Goal: Task Accomplishment & Management: Use online tool/utility

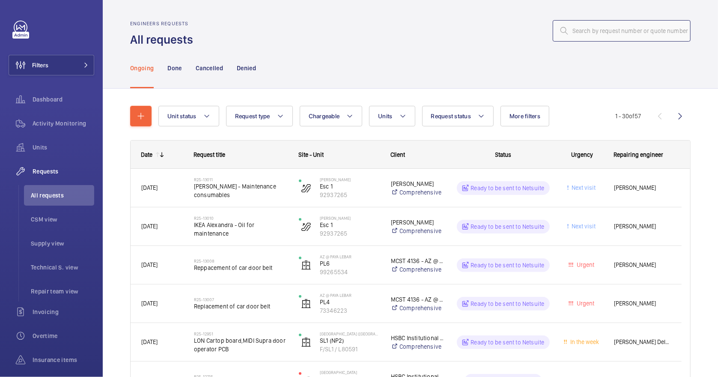
click at [606, 33] on input "text" at bounding box center [622, 30] width 138 height 21
paste input "R25-13011"
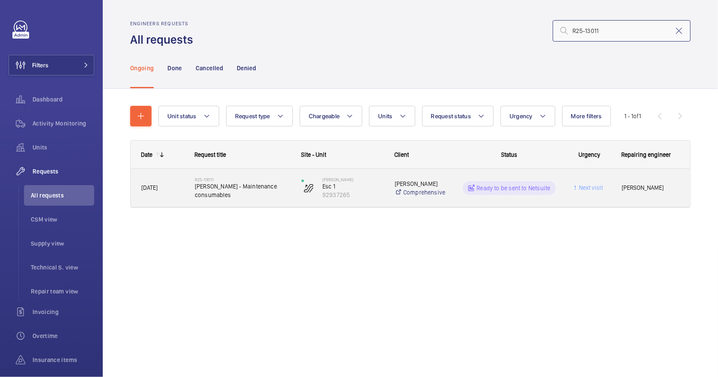
type input "R25-13011"
click at [265, 196] on span "[PERSON_NAME] - Maintenance consumables" at bounding box center [242, 190] width 95 height 17
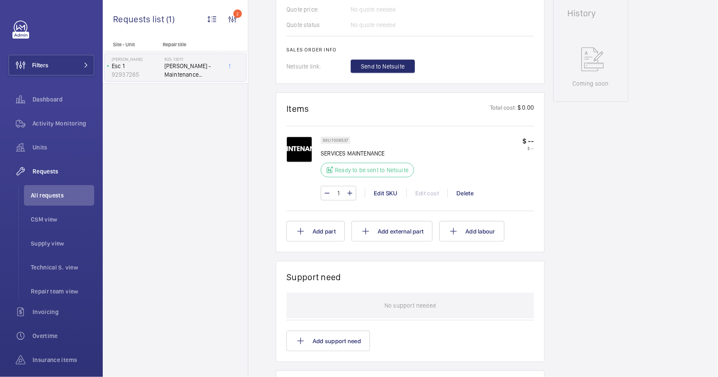
scroll to position [399, 0]
click at [390, 62] on span "Send to Netsuite" at bounding box center [383, 66] width 44 height 9
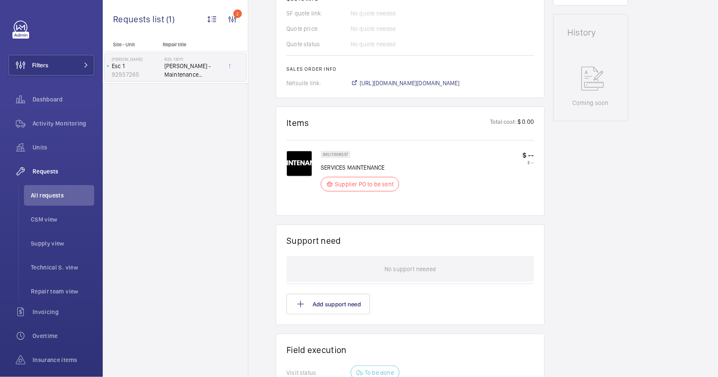
scroll to position [253, 0]
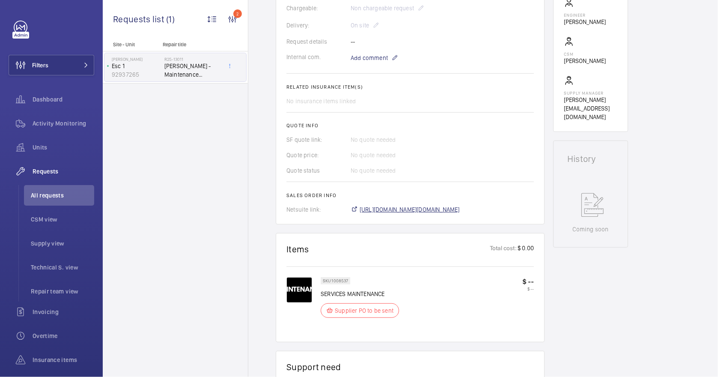
click at [438, 210] on span "[URL][DOMAIN_NAME][DOMAIN_NAME]" at bounding box center [410, 209] width 100 height 9
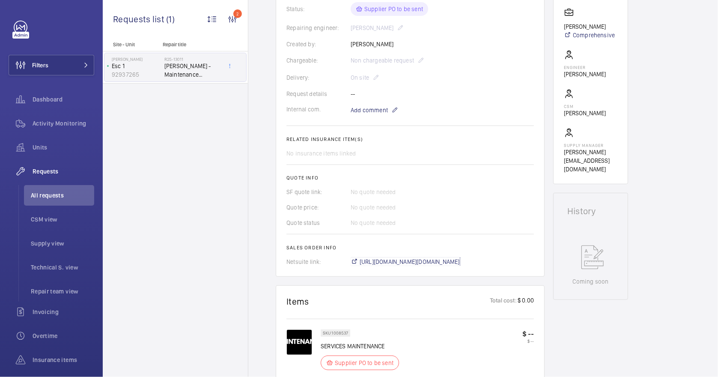
scroll to position [25, 0]
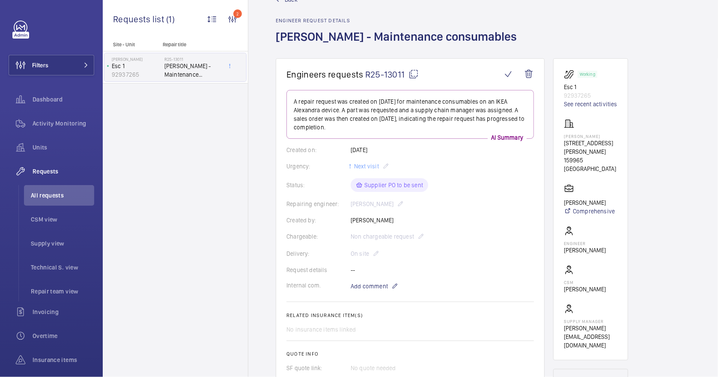
drag, startPoint x: 601, startPoint y: 135, endPoint x: 561, endPoint y: 137, distance: 40.3
click at [561, 137] on wm-front-card "Working Esc 1 92937265 See recent activities [PERSON_NAME] [STREET_ADDRESS][PER…" at bounding box center [590, 209] width 75 height 302
drag, startPoint x: 561, startPoint y: 137, endPoint x: 575, endPoint y: 132, distance: 14.4
drag, startPoint x: 575, startPoint y: 132, endPoint x: 490, endPoint y: 162, distance: 89.9
click at [490, 162] on div "Urgency: Next visit" at bounding box center [409, 166] width 247 height 10
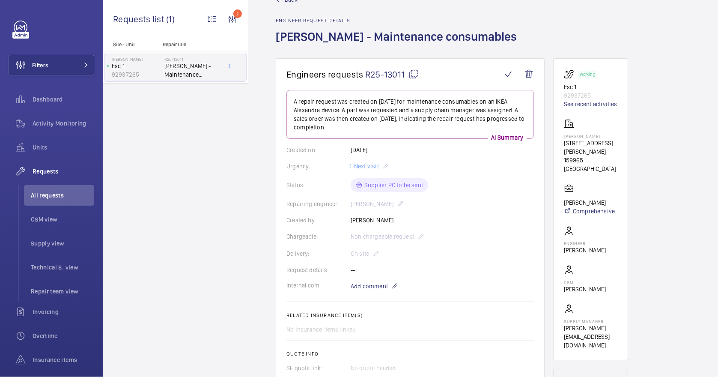
drag, startPoint x: 603, startPoint y: 137, endPoint x: 562, endPoint y: 137, distance: 40.7
click at [562, 137] on wm-front-card "Working Esc 1 92937265 See recent activities [PERSON_NAME] [STREET_ADDRESS][PER…" at bounding box center [590, 209] width 75 height 302
drag, startPoint x: 562, startPoint y: 137, endPoint x: 568, endPoint y: 135, distance: 5.8
copy p "[PERSON_NAME]"
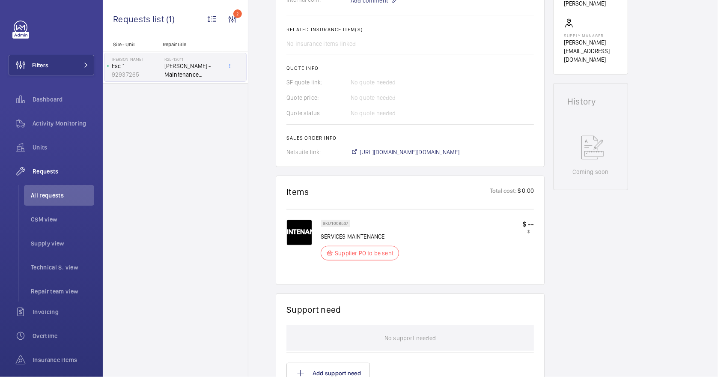
scroll to position [563, 0]
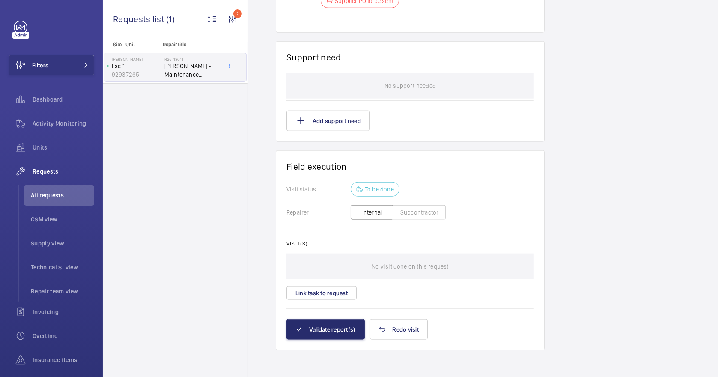
click at [414, 212] on button "Subcontractor" at bounding box center [419, 212] width 53 height 15
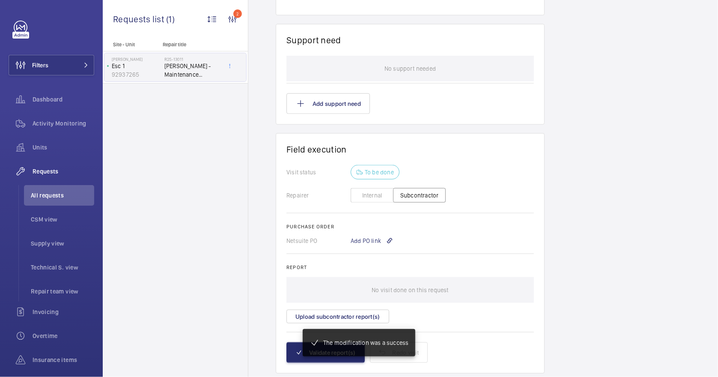
scroll to position [589, 0]
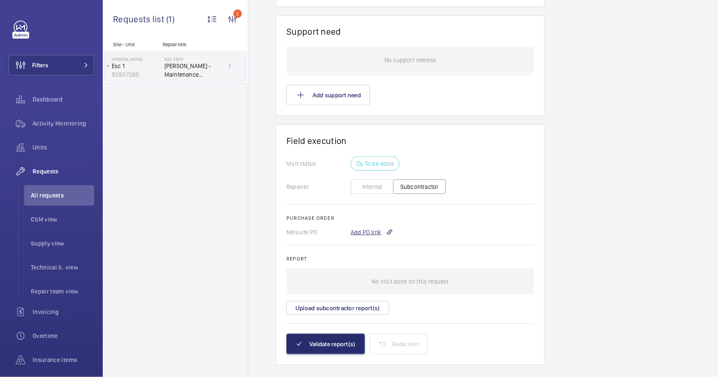
click at [372, 229] on div "Add PO link" at bounding box center [372, 232] width 42 height 9
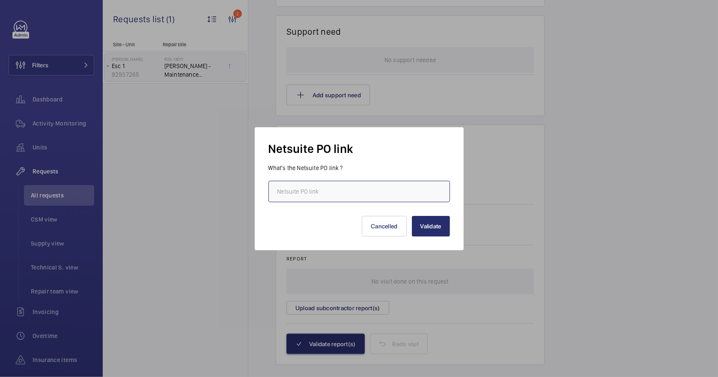
click at [344, 196] on input "text" at bounding box center [358, 191] width 181 height 21
paste input "[URL][DOMAIN_NAME][DOMAIN_NAME]"
type input "[URL][DOMAIN_NAME][DOMAIN_NAME]"
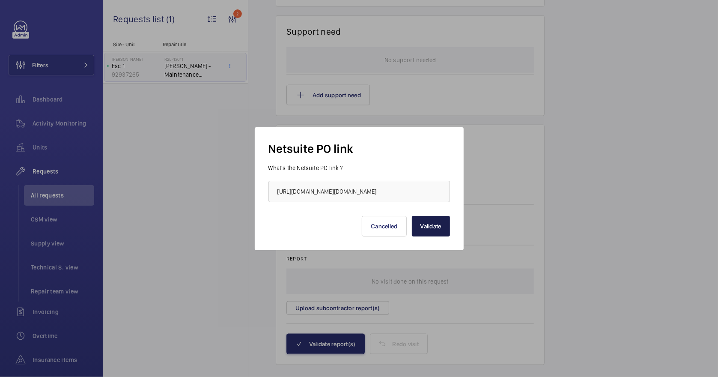
click at [418, 224] on button "Validate" at bounding box center [431, 226] width 38 height 21
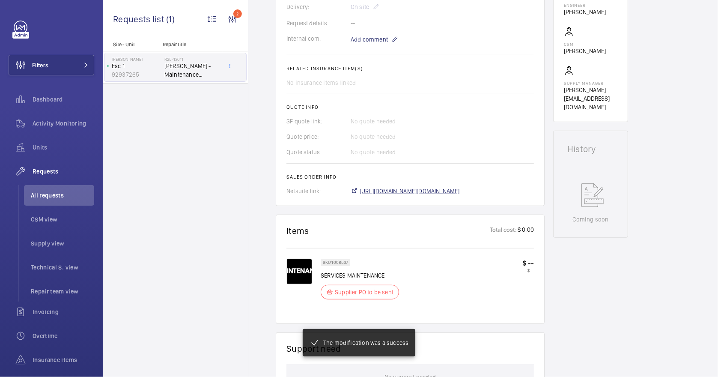
scroll to position [272, 0]
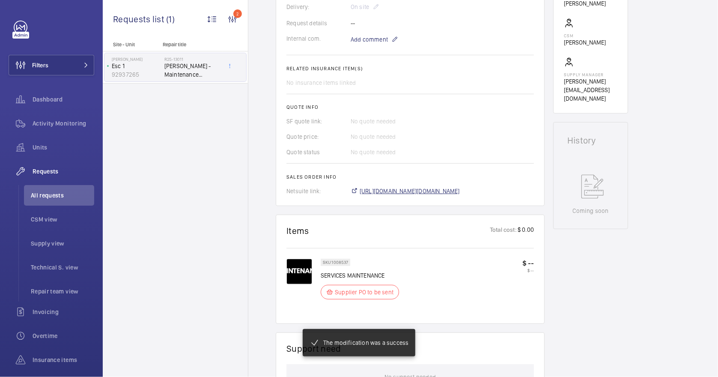
click at [460, 194] on span "[URL][DOMAIN_NAME][DOMAIN_NAME]" at bounding box center [410, 191] width 100 height 9
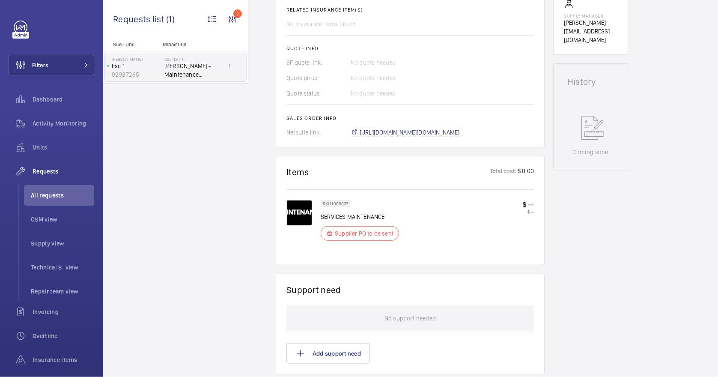
scroll to position [616, 0]
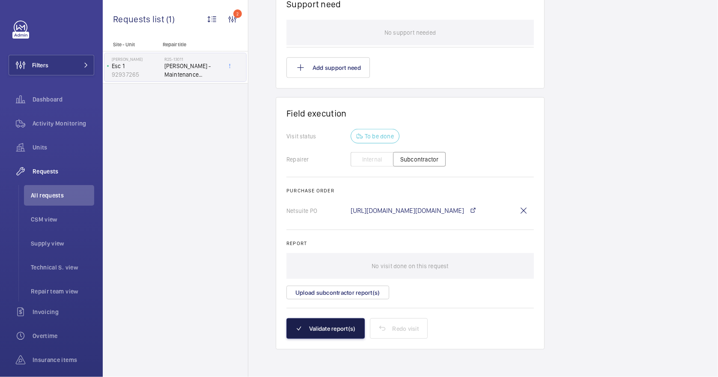
click at [325, 335] on button "Validate report(s)" at bounding box center [325, 328] width 78 height 21
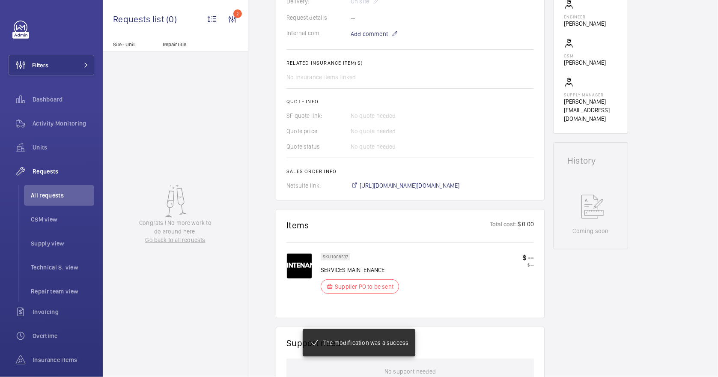
scroll to position [0, 0]
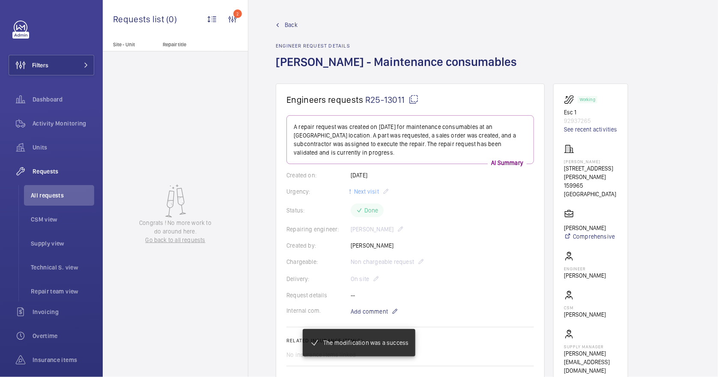
click at [289, 25] on span "Back" at bounding box center [291, 25] width 13 height 9
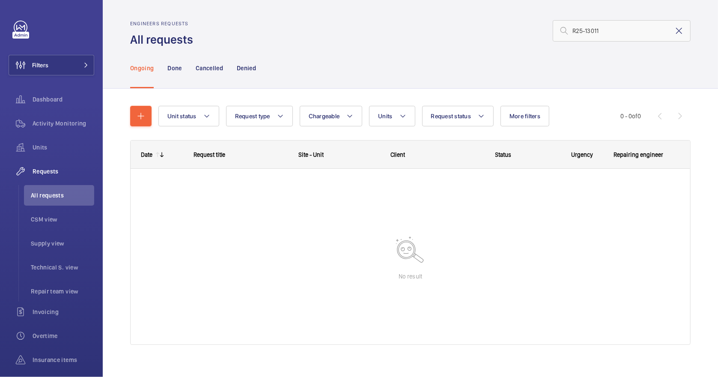
click at [674, 31] on mat-icon at bounding box center [679, 31] width 10 height 10
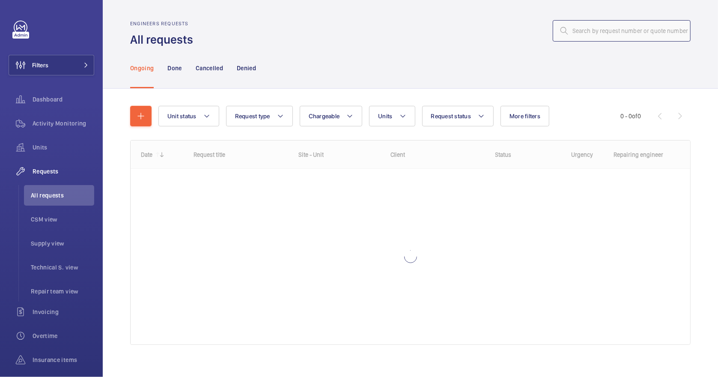
click at [598, 33] on input "text" at bounding box center [622, 30] width 138 height 21
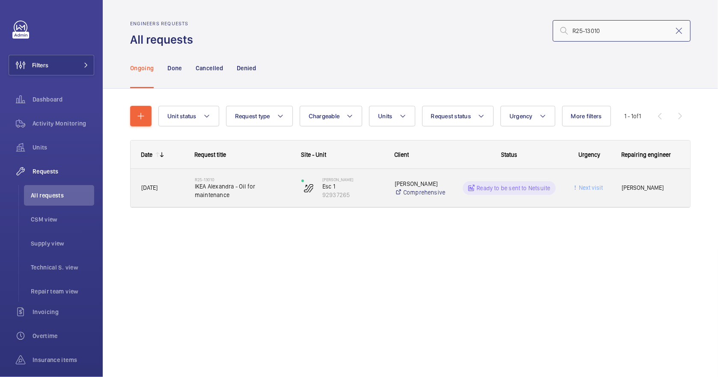
type input "R25-13010"
click at [260, 196] on span "IKEA Alexandra - Oil for maintenance" at bounding box center [242, 190] width 95 height 17
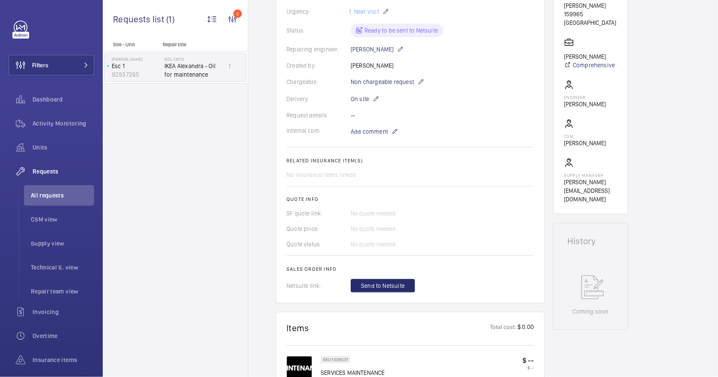
scroll to position [342, 0]
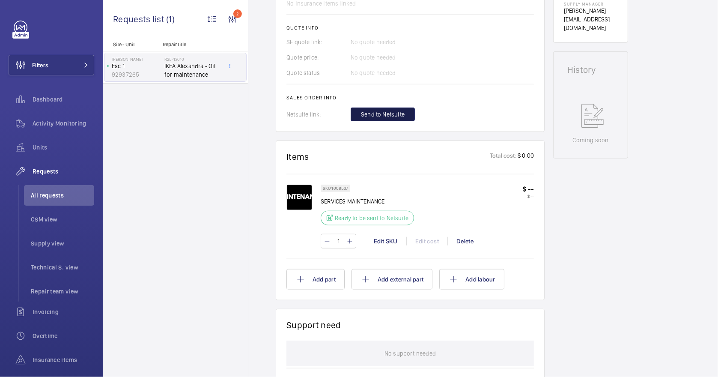
click at [395, 110] on span "Send to Netsuite" at bounding box center [383, 114] width 44 height 9
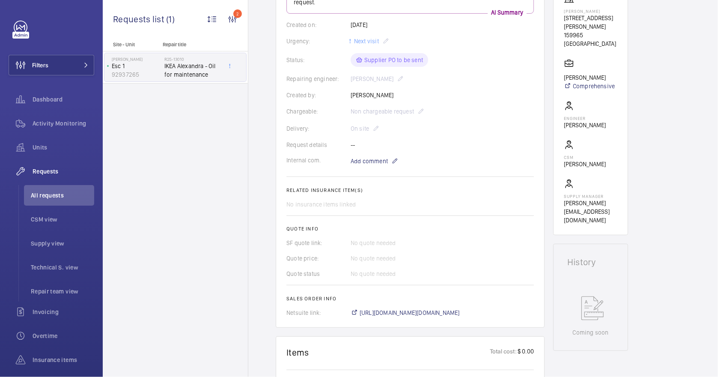
scroll to position [171, 0]
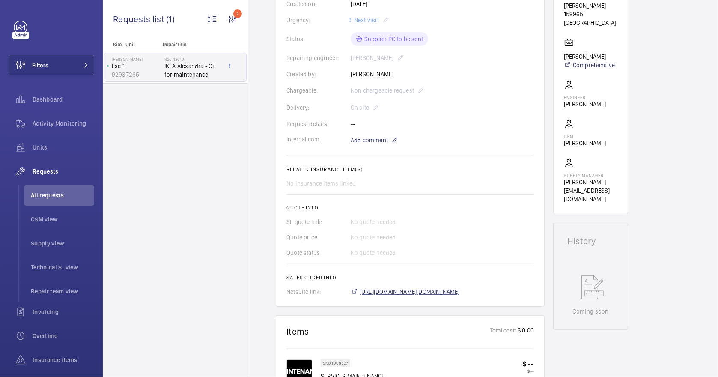
click at [460, 290] on span "[URL][DOMAIN_NAME][DOMAIN_NAME]" at bounding box center [410, 291] width 100 height 9
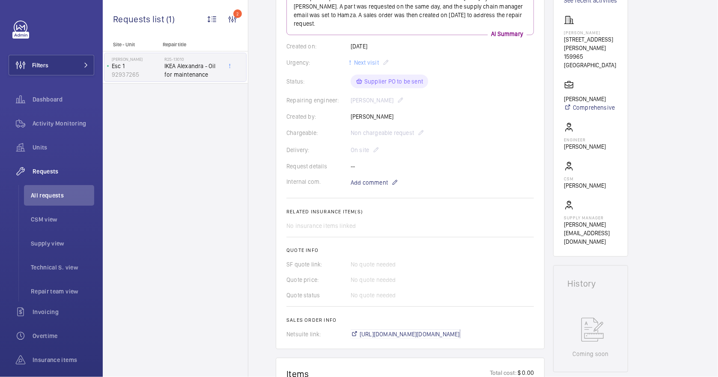
scroll to position [0, 0]
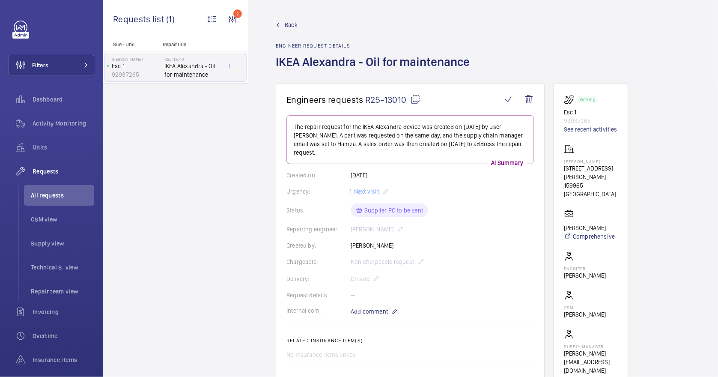
drag, startPoint x: 602, startPoint y: 161, endPoint x: 563, endPoint y: 162, distance: 39.0
click at [563, 162] on wm-front-card "Working Esc 1 92937265 See recent activities [PERSON_NAME] [STREET_ADDRESS][PER…" at bounding box center [590, 234] width 75 height 302
drag, startPoint x: 563, startPoint y: 162, endPoint x: 568, endPoint y: 162, distance: 5.1
copy p "[PERSON_NAME]"
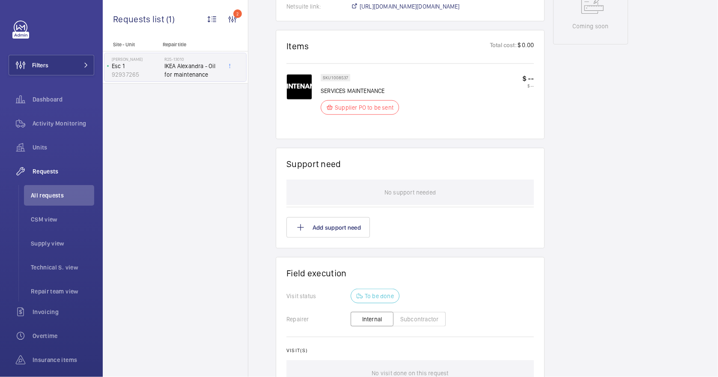
scroll to position [563, 0]
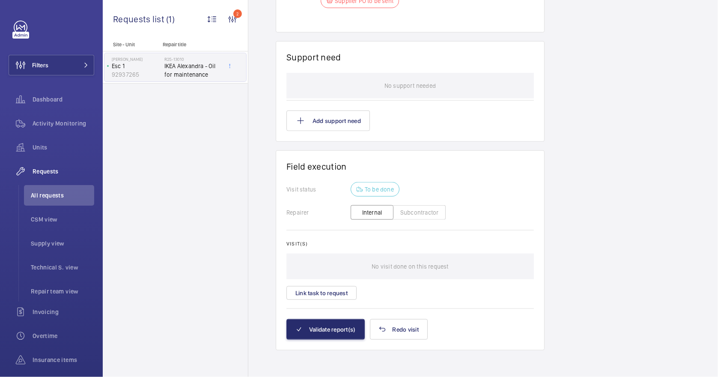
click at [410, 217] on button "Subcontractor" at bounding box center [419, 212] width 53 height 15
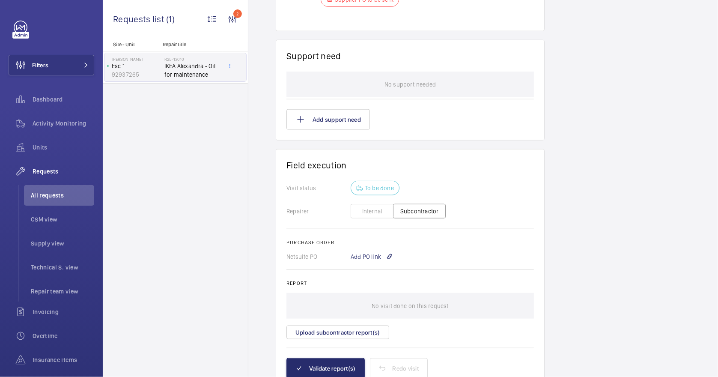
scroll to position [604, 0]
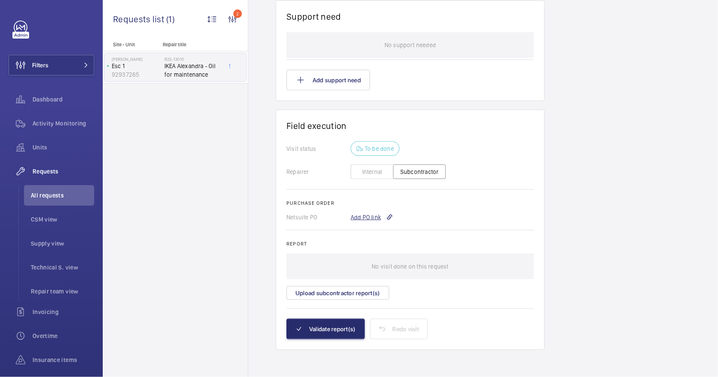
click at [363, 217] on div "Add PO link" at bounding box center [372, 217] width 42 height 9
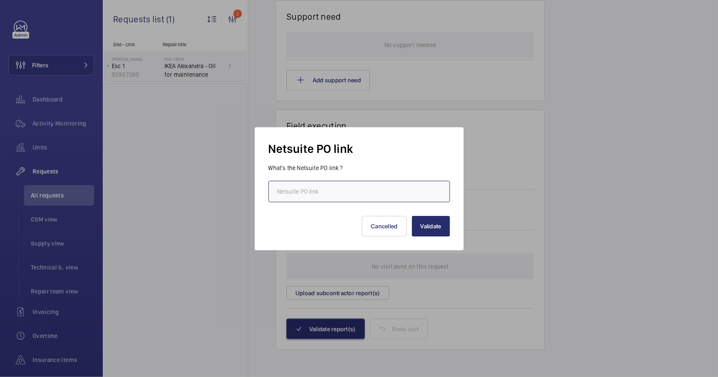
click at [326, 199] on input "text" at bounding box center [358, 191] width 181 height 21
paste input "[URL][DOMAIN_NAME][DOMAIN_NAME]"
type input "[URL][DOMAIN_NAME][DOMAIN_NAME]"
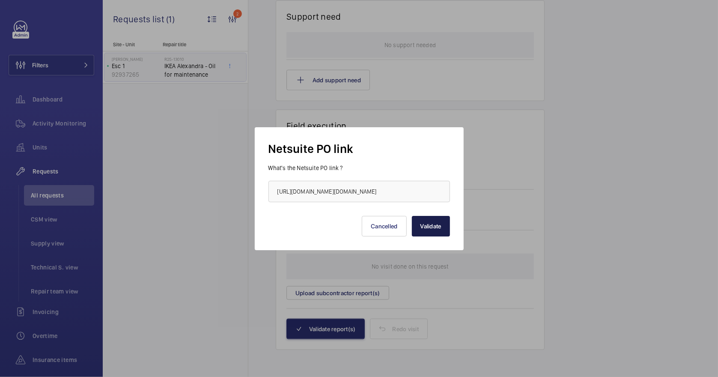
click at [440, 227] on button "Validate" at bounding box center [431, 226] width 38 height 21
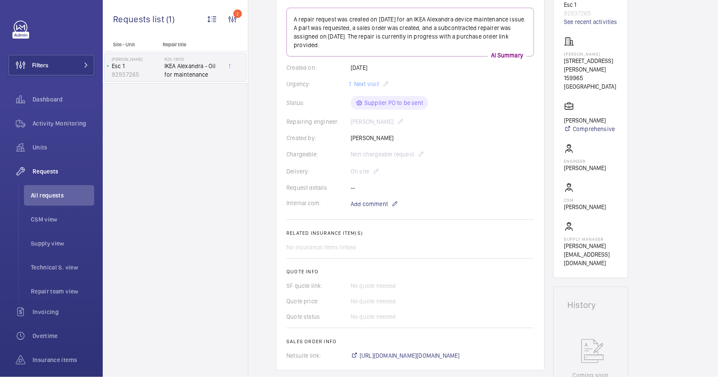
scroll to position [342, 0]
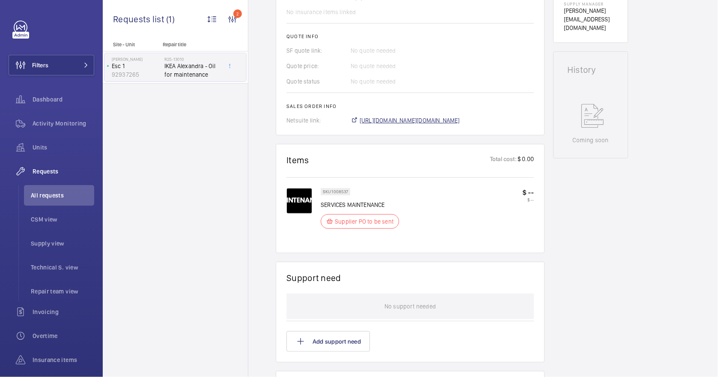
click at [414, 122] on span "[URL][DOMAIN_NAME][DOMAIN_NAME]" at bounding box center [410, 120] width 100 height 9
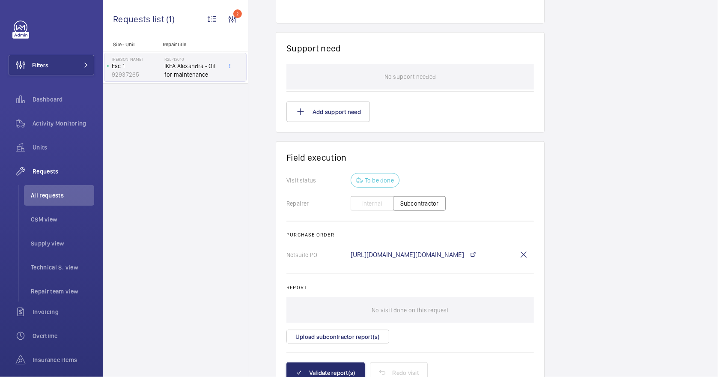
scroll to position [616, 0]
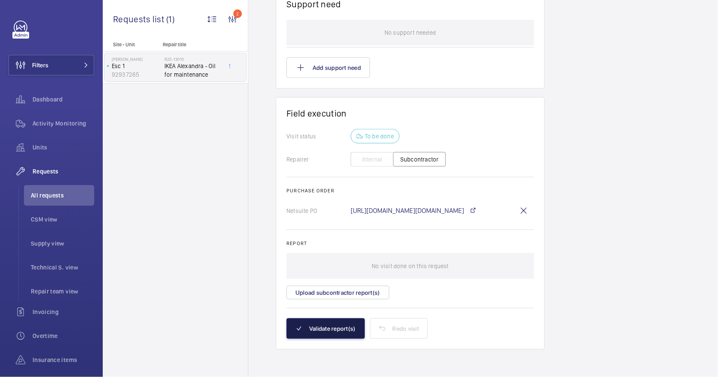
click at [333, 329] on button "Validate report(s)" at bounding box center [325, 328] width 78 height 21
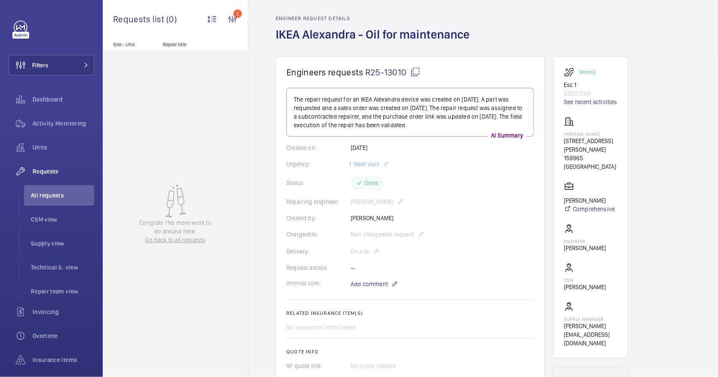
scroll to position [0, 0]
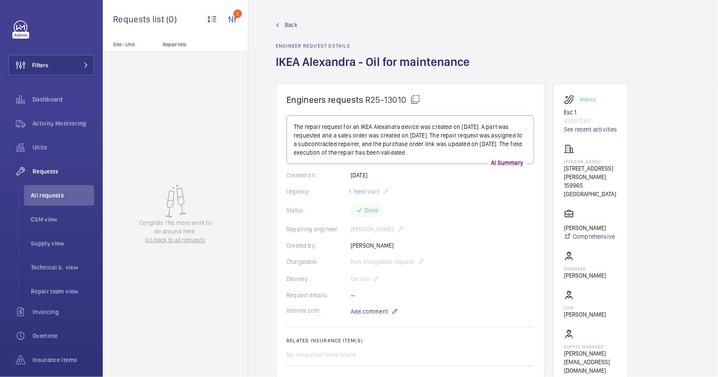
click at [291, 21] on span "Back" at bounding box center [291, 25] width 13 height 9
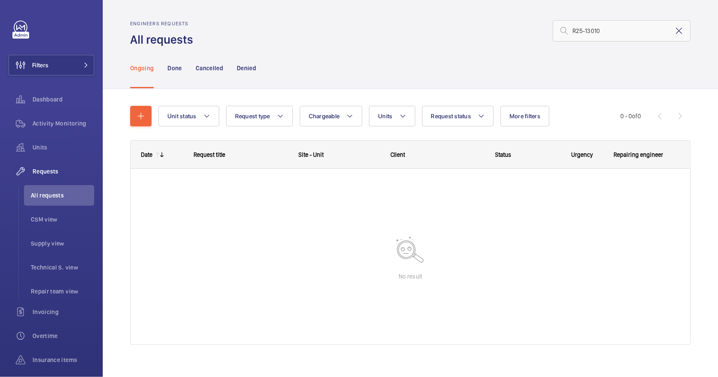
click at [674, 36] on mat-icon at bounding box center [679, 31] width 10 height 10
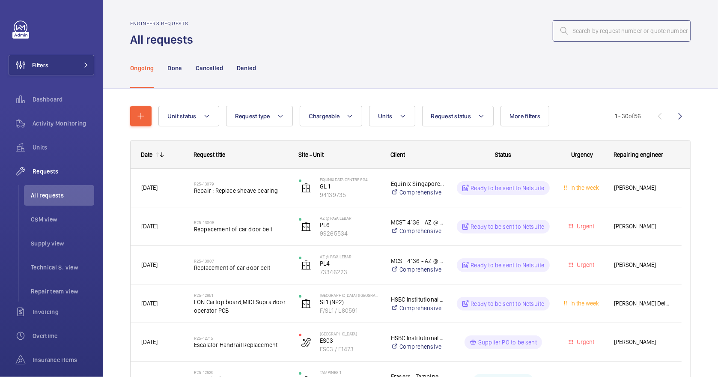
click at [583, 32] on input "text" at bounding box center [622, 30] width 138 height 21
type input "v"
paste input "R25-13079"
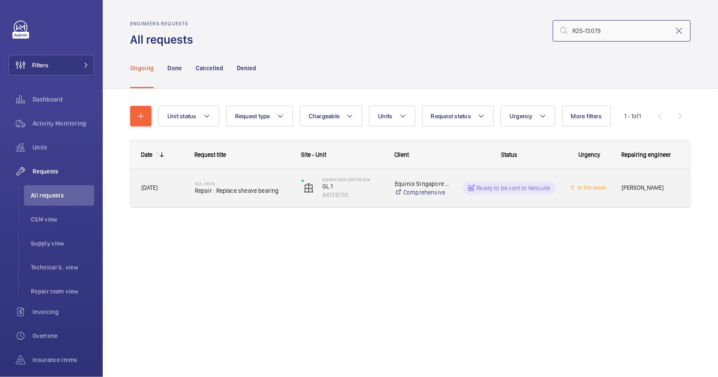
type input "R25-13079"
click at [171, 196] on div "[DATE]" at bounding box center [157, 187] width 53 height 27
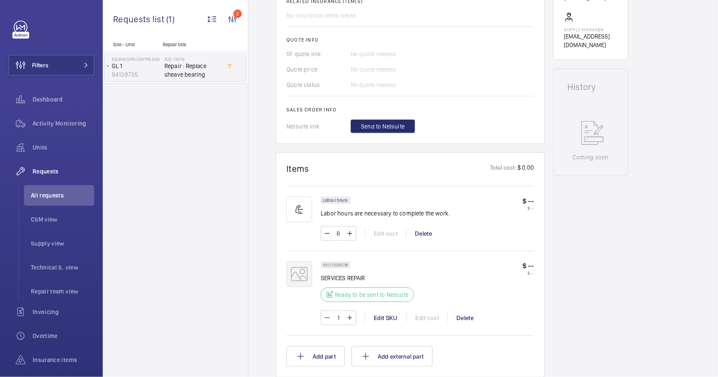
scroll to position [342, 0]
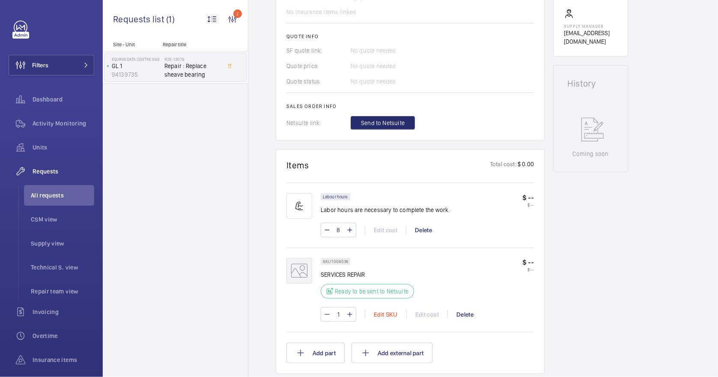
click at [388, 313] on div "Edit SKU" at bounding box center [386, 314] width 42 height 9
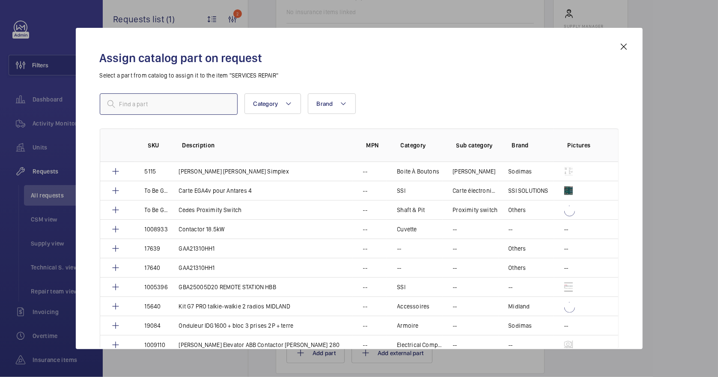
click at [141, 105] on input "text" at bounding box center [169, 103] width 138 height 21
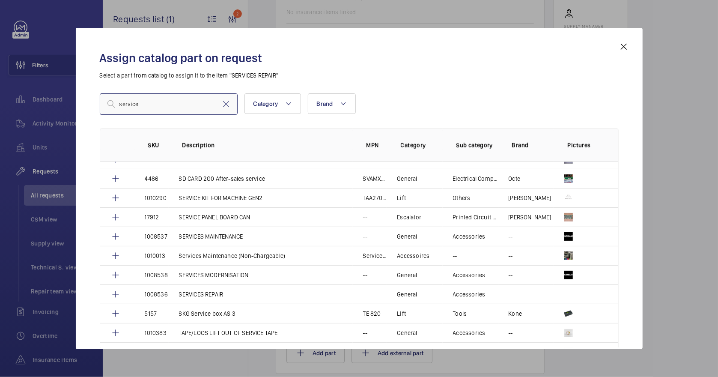
scroll to position [685, 0]
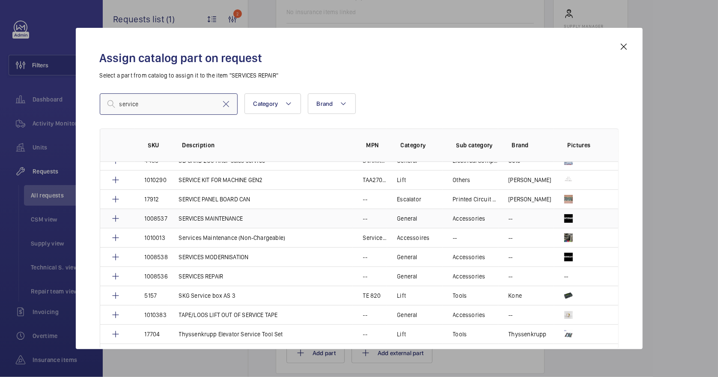
type input "service"
click at [192, 218] on p "SERVICES MAINTENANCE" at bounding box center [211, 218] width 64 height 9
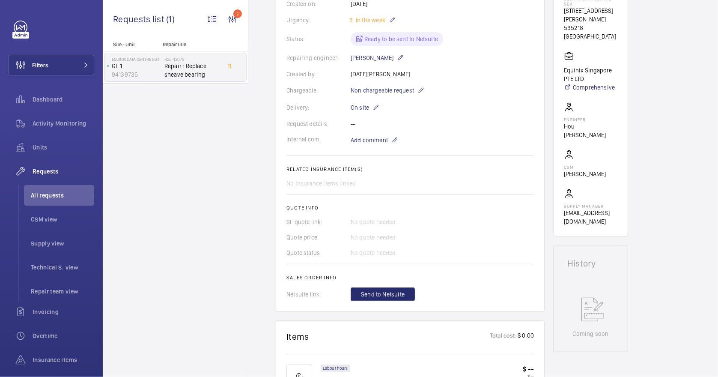
scroll to position [285, 0]
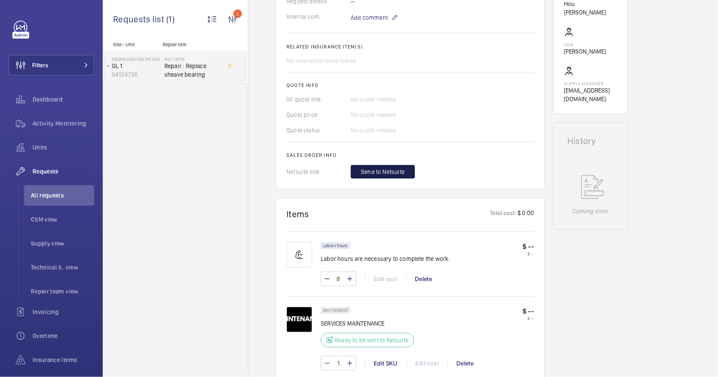
click at [390, 173] on span "Send to Netsuite" at bounding box center [383, 171] width 44 height 9
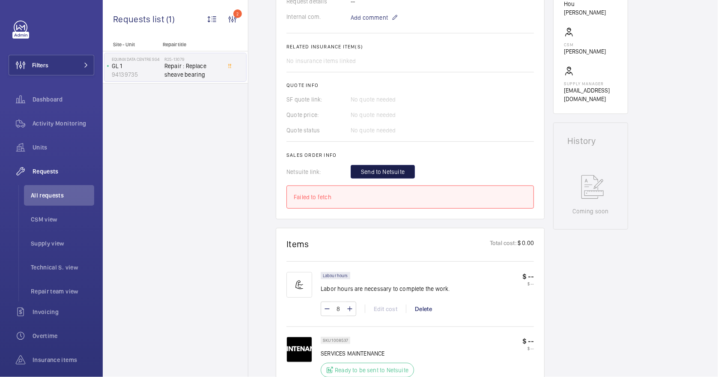
click at [363, 170] on span "Send to Netsuite" at bounding box center [383, 171] width 44 height 9
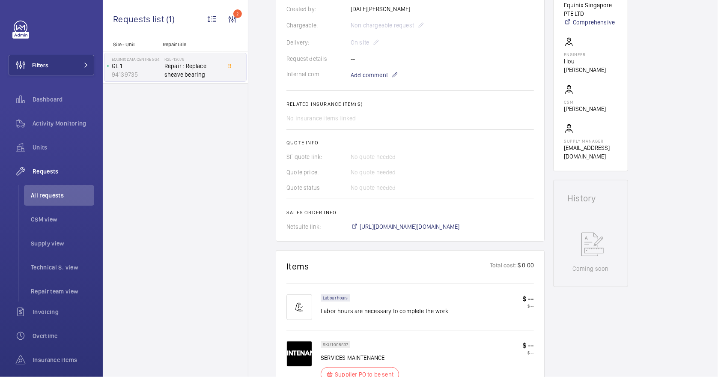
scroll to position [228, 0]
click at [442, 226] on span "[URL][DOMAIN_NAME][DOMAIN_NAME]" at bounding box center [410, 226] width 100 height 9
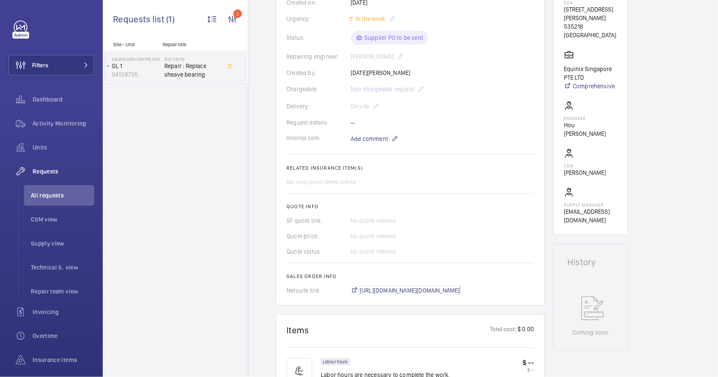
scroll to position [0, 0]
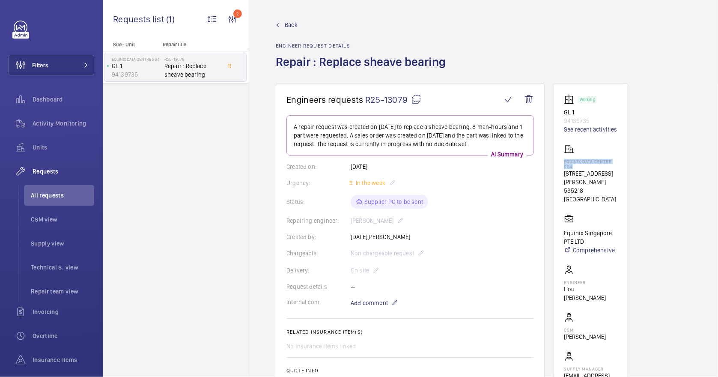
drag, startPoint x: 574, startPoint y: 167, endPoint x: 561, endPoint y: 159, distance: 14.8
click at [561, 159] on wm-front-card "Working GL 1 94139735 See recent activities Equinix Data Centre SG4 [STREET_ADD…" at bounding box center [590, 240] width 75 height 315
drag, startPoint x: 561, startPoint y: 159, endPoint x: 568, endPoint y: 164, distance: 8.4
copy p "Equinix Data Centre SG4"
